Goal: Obtain resource: Obtain resource

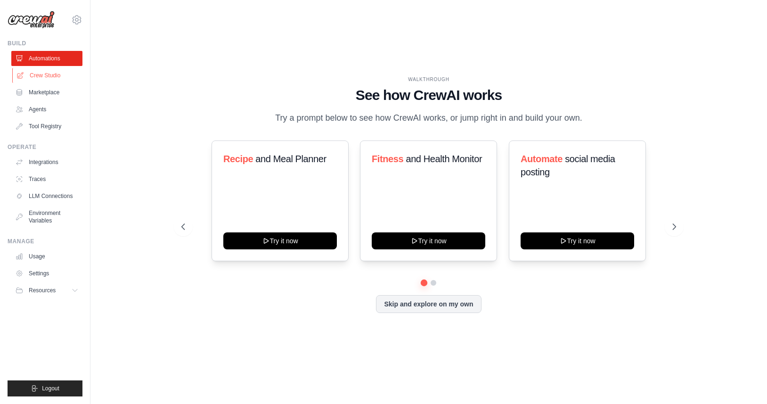
click at [48, 76] on link "Crew Studio" at bounding box center [47, 75] width 71 height 15
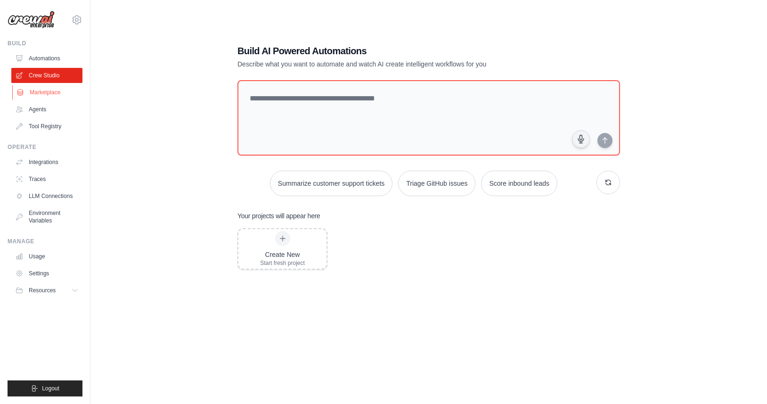
click at [58, 91] on link "Marketplace" at bounding box center [47, 92] width 71 height 15
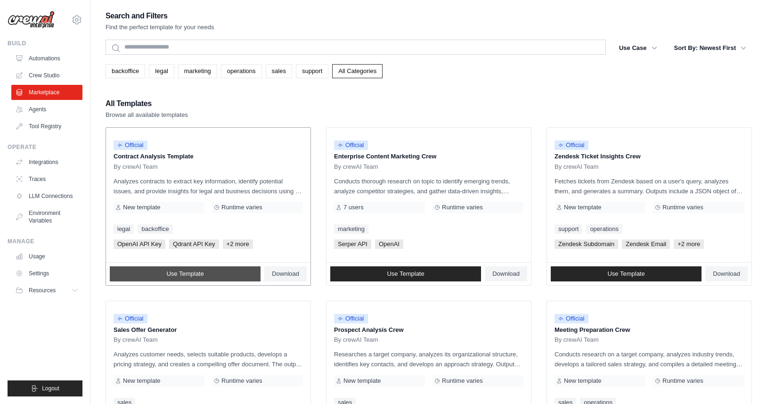
click at [210, 277] on link "Use Template" at bounding box center [185, 273] width 151 height 15
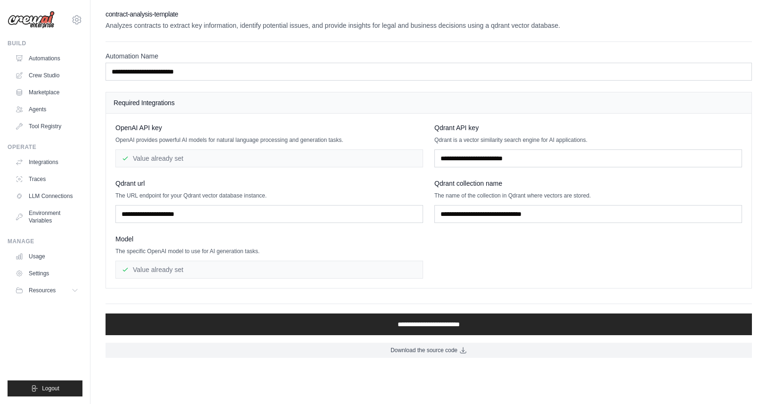
click at [209, 277] on div "Value already set" at bounding box center [269, 269] width 308 height 18
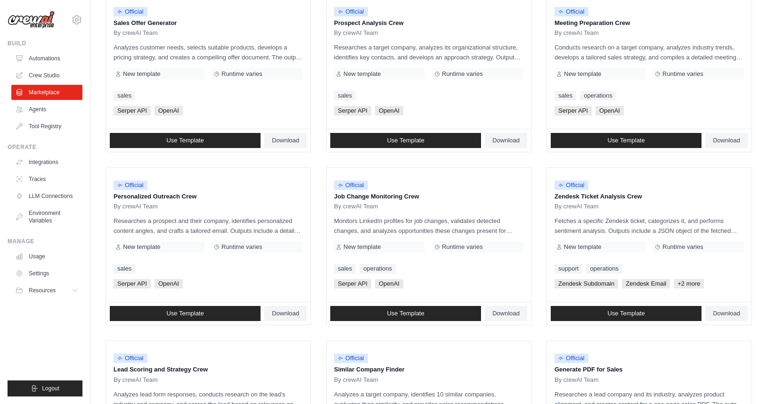
scroll to position [469, 0]
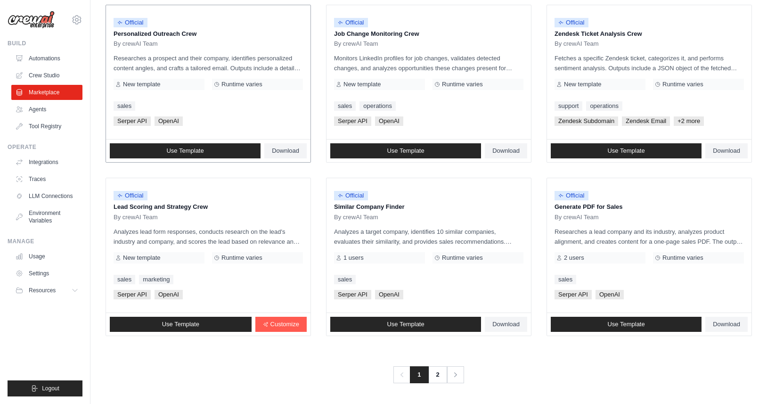
click at [179, 67] on p "Researches a prospect and their company, identifies personalized content angles…" at bounding box center [208, 63] width 189 height 20
click at [222, 153] on link "Use Template" at bounding box center [185, 150] width 151 height 15
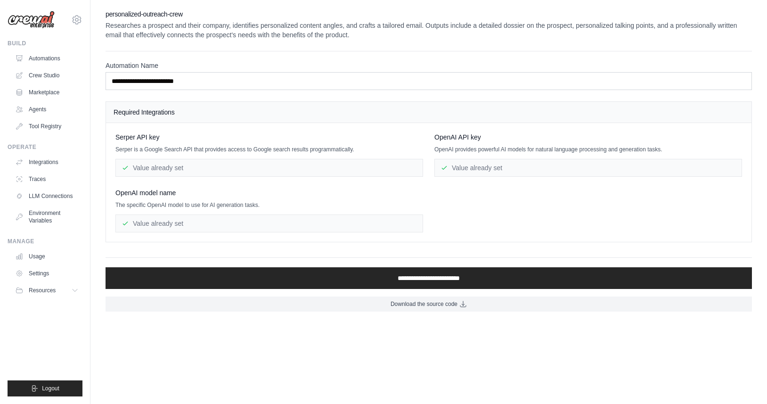
scroll to position [469, 0]
